Goal: Information Seeking & Learning: Learn about a topic

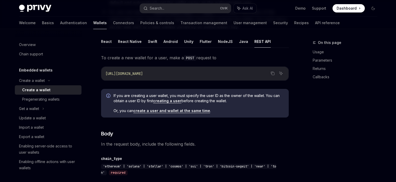
scroll to position [102, 0]
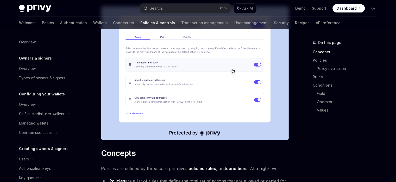
scroll to position [130, 0]
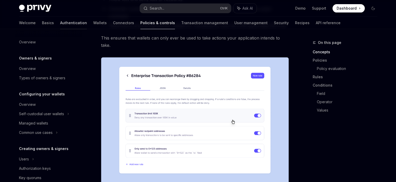
click at [60, 22] on link "Authentication" at bounding box center [73, 23] width 27 height 12
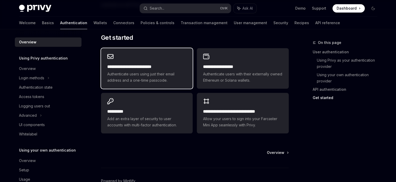
scroll to position [442, 0]
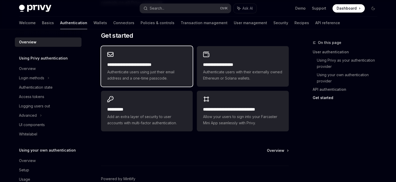
click at [145, 73] on span "Authenticate users using just their email address and a one-time passcode." at bounding box center [146, 75] width 79 height 12
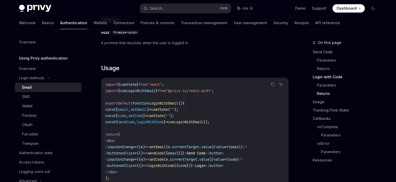
scroll to position [416, 0]
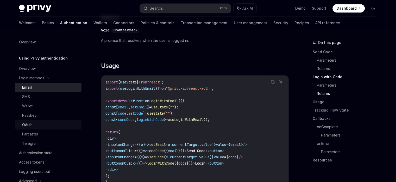
click at [42, 125] on div "OAuth" at bounding box center [50, 125] width 56 height 6
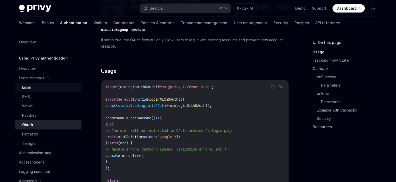
scroll to position [286, 0]
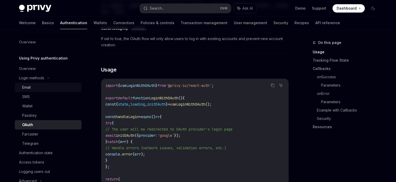
click at [47, 89] on div "Email" at bounding box center [50, 87] width 56 height 6
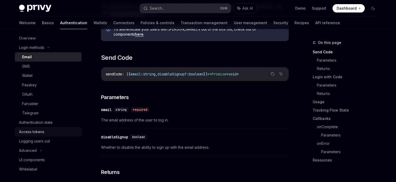
scroll to position [52, 0]
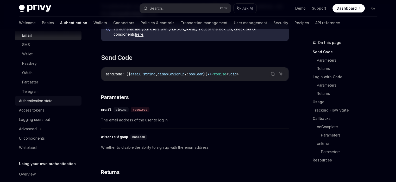
click at [49, 104] on link "Authentication state" at bounding box center [48, 100] width 67 height 9
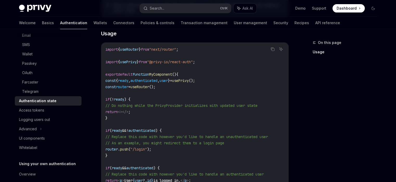
scroll to position [156, 0]
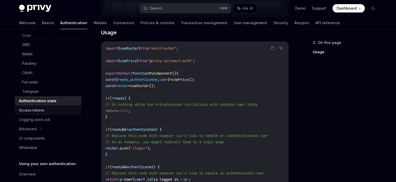
click at [23, 113] on div "Access tokens" at bounding box center [31, 110] width 25 height 6
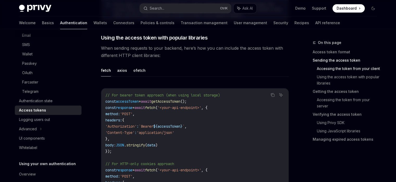
scroll to position [442, 0]
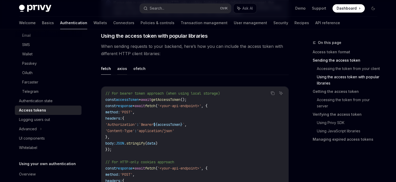
click at [117, 68] on button "axios" at bounding box center [122, 68] width 10 height 12
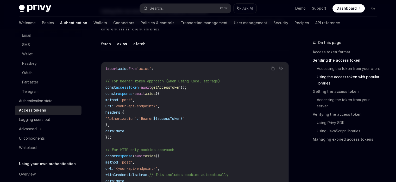
scroll to position [468, 0]
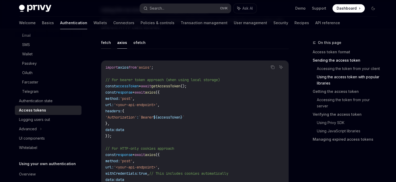
click at [108, 42] on button "fetch" at bounding box center [106, 42] width 10 height 12
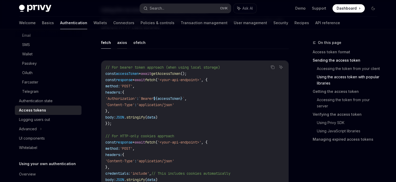
click at [123, 44] on button "axios" at bounding box center [122, 42] width 10 height 12
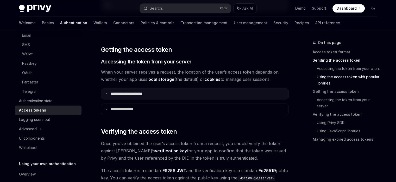
scroll to position [651, 0]
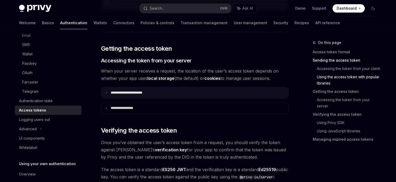
click at [107, 92] on icon at bounding box center [106, 92] width 3 height 3
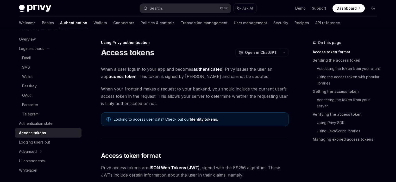
scroll to position [0, 0]
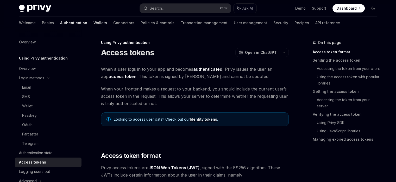
click at [93, 22] on link "Wallets" at bounding box center [100, 23] width 14 height 12
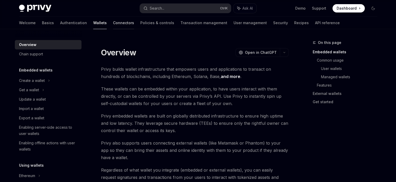
click at [113, 22] on link "Connectors" at bounding box center [123, 23] width 21 height 12
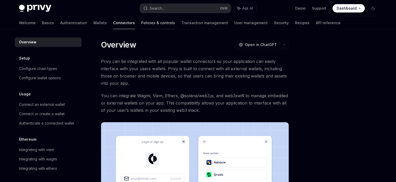
click at [141, 22] on link "Policies & controls" at bounding box center [158, 23] width 34 height 12
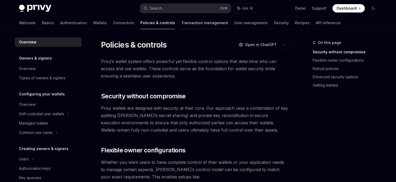
click at [181, 27] on link "Transaction management" at bounding box center [204, 23] width 47 height 12
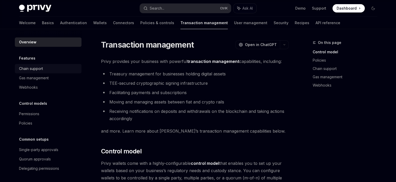
click at [55, 66] on div "Chain support" at bounding box center [48, 69] width 59 height 6
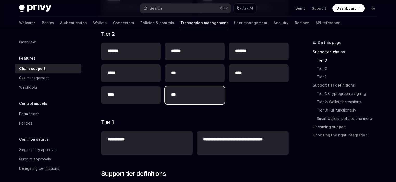
scroll to position [156, 0]
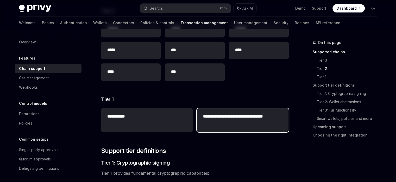
click at [220, 115] on h2 "**********" at bounding box center [242, 119] width 79 height 12
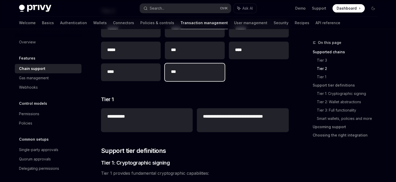
click at [190, 77] on div "***" at bounding box center [195, 72] width 60 height 18
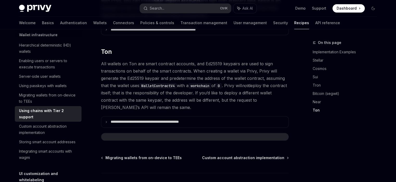
scroll to position [130, 0]
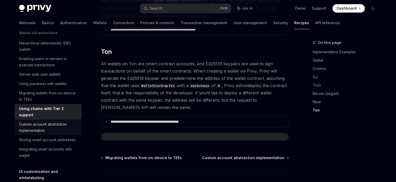
click at [47, 134] on div "Custom account abstraction implementation" at bounding box center [48, 127] width 59 height 12
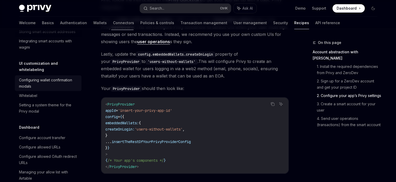
scroll to position [234, 0]
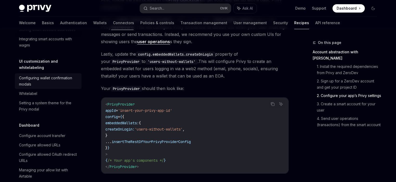
click at [47, 87] on div "Configuring wallet confirmation modals" at bounding box center [48, 81] width 59 height 12
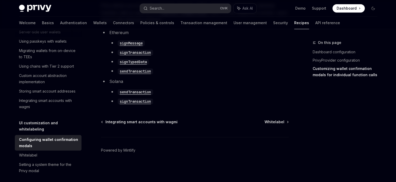
scroll to position [156, 0]
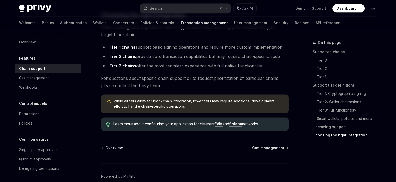
scroll to position [677, 0]
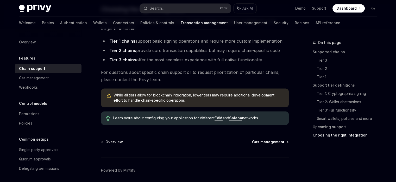
click at [260, 141] on span "Gas management" at bounding box center [268, 141] width 32 height 5
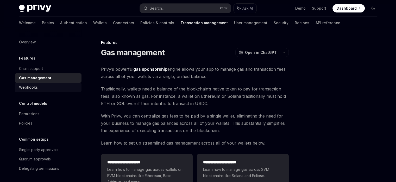
click at [43, 84] on link "Webhooks" at bounding box center [48, 87] width 67 height 9
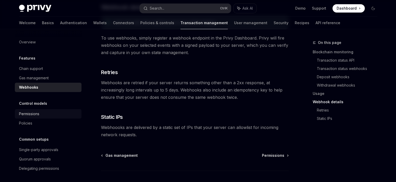
click at [40, 112] on div "Permissions" at bounding box center [48, 114] width 59 height 6
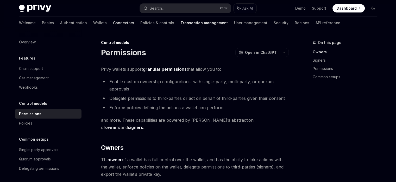
click at [113, 23] on link "Connectors" at bounding box center [123, 23] width 21 height 12
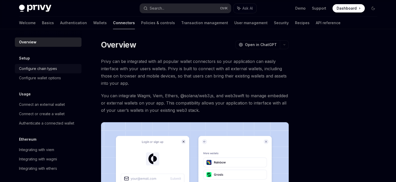
click at [53, 69] on div "Configure chain types" at bounding box center [38, 69] width 38 height 6
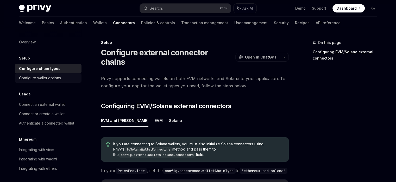
click at [54, 78] on div "Configure wallet options" at bounding box center [40, 78] width 42 height 6
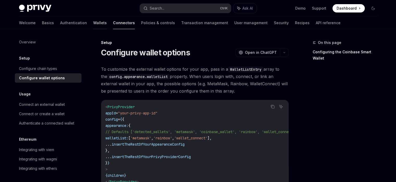
click at [93, 24] on link "Wallets" at bounding box center [100, 23] width 14 height 12
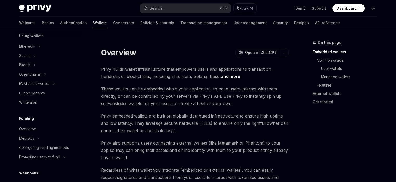
scroll to position [131, 0]
click at [36, 74] on div "Other chains" at bounding box center [30, 73] width 22 height 6
type textarea "*"
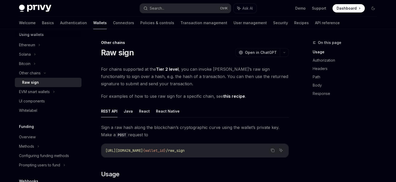
click at [167, 53] on div "Raw sign OpenAI Open in ChatGPT" at bounding box center [195, 52] width 188 height 9
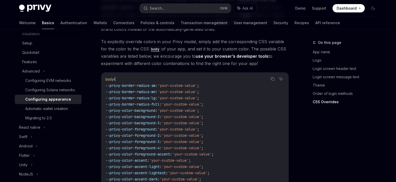
scroll to position [1249, 0]
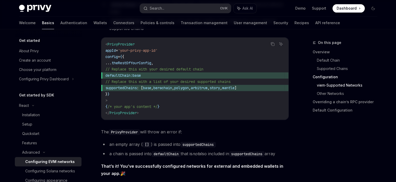
scroll to position [703, 0]
